Goal: Information Seeking & Learning: Learn about a topic

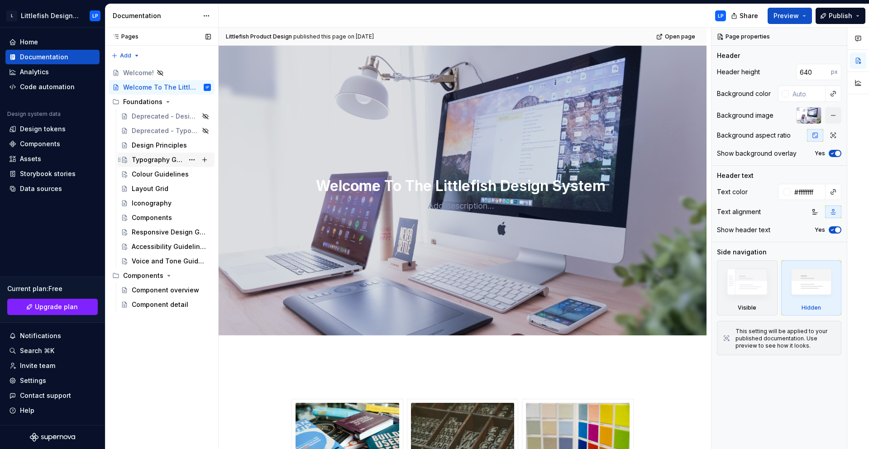
click at [150, 166] on div "Typography Guidelines" at bounding box center [171, 159] width 79 height 13
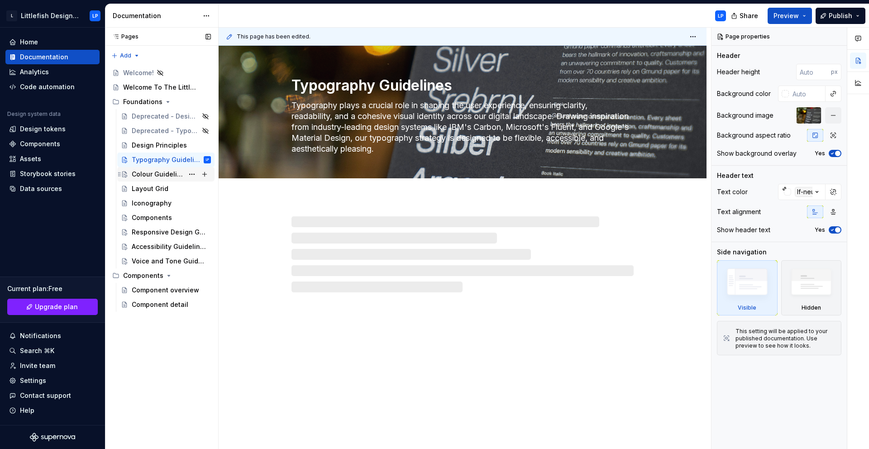
click at [148, 175] on div "Colour Guidelines" at bounding box center [158, 174] width 52 height 9
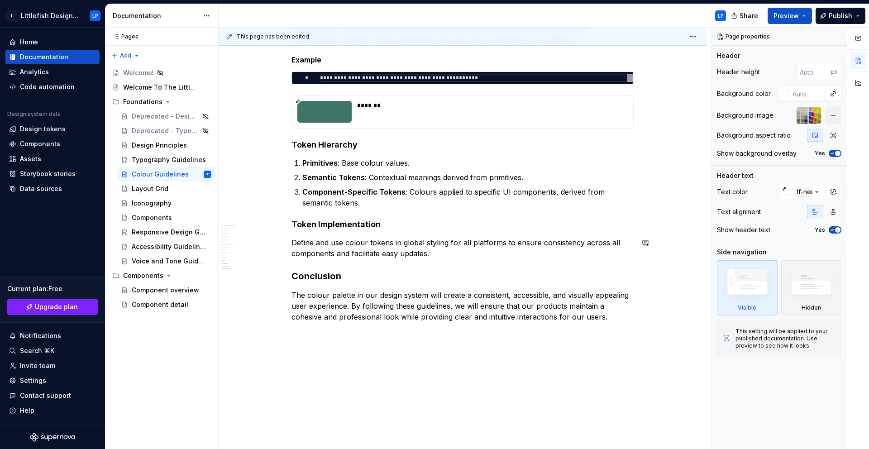
scroll to position [2612, 0]
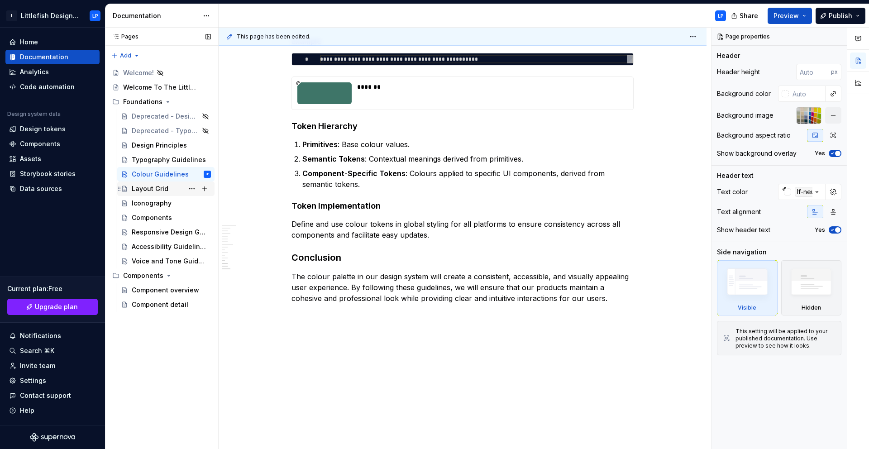
click at [148, 187] on div "Layout Grid" at bounding box center [150, 188] width 37 height 9
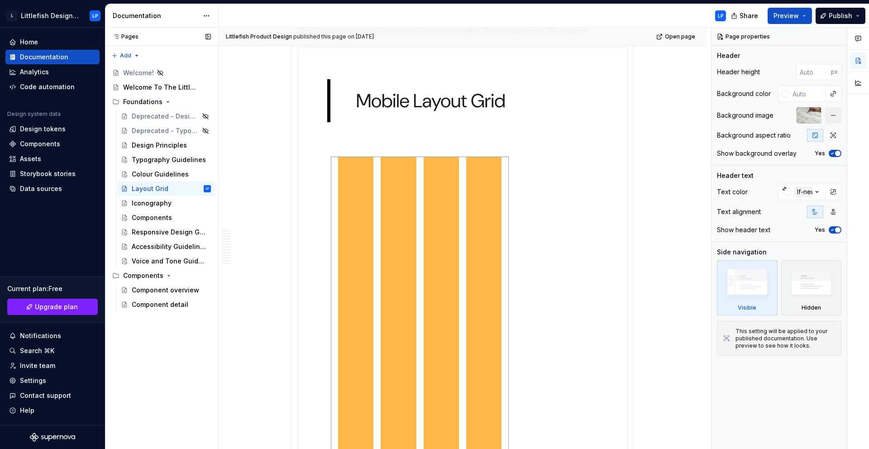
scroll to position [2467, 0]
click at [151, 161] on div "Typography Guidelines" at bounding box center [158, 159] width 52 height 9
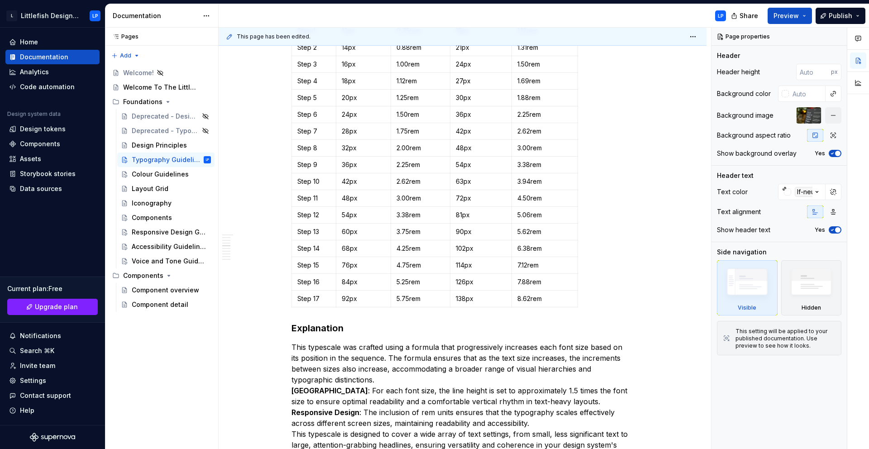
scroll to position [736, 0]
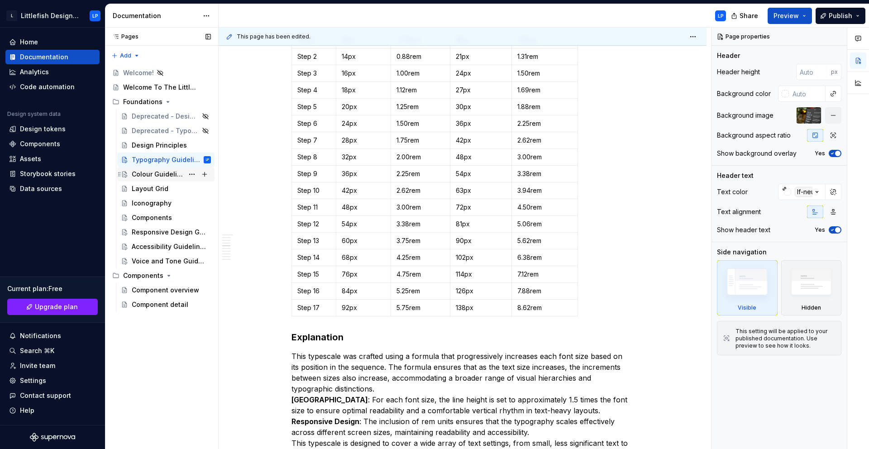
click at [159, 171] on div "Colour Guidelines" at bounding box center [158, 174] width 52 height 9
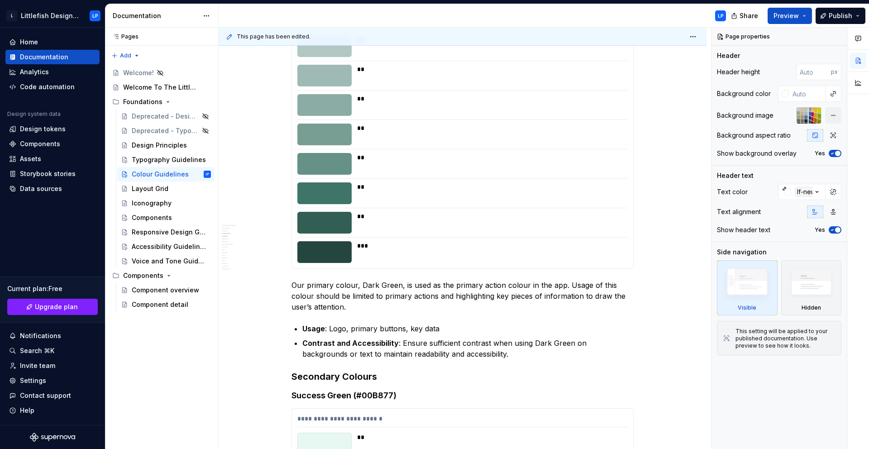
scroll to position [515, 0]
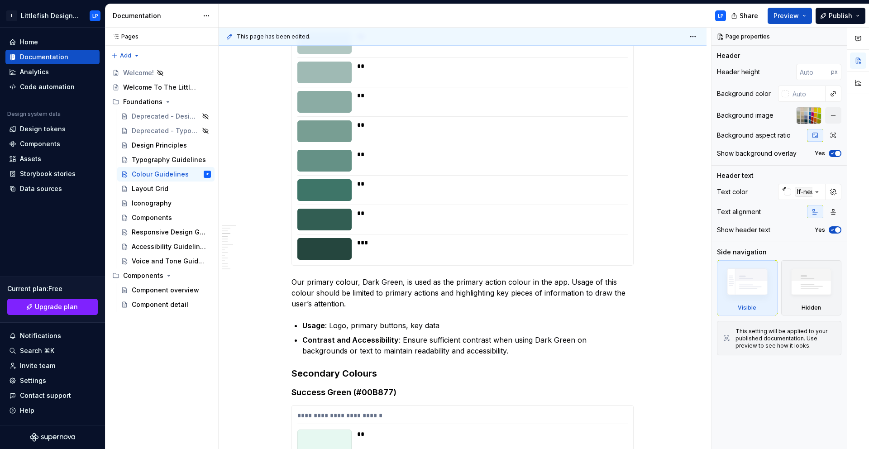
type textarea "*"
